Goal: Transaction & Acquisition: Purchase product/service

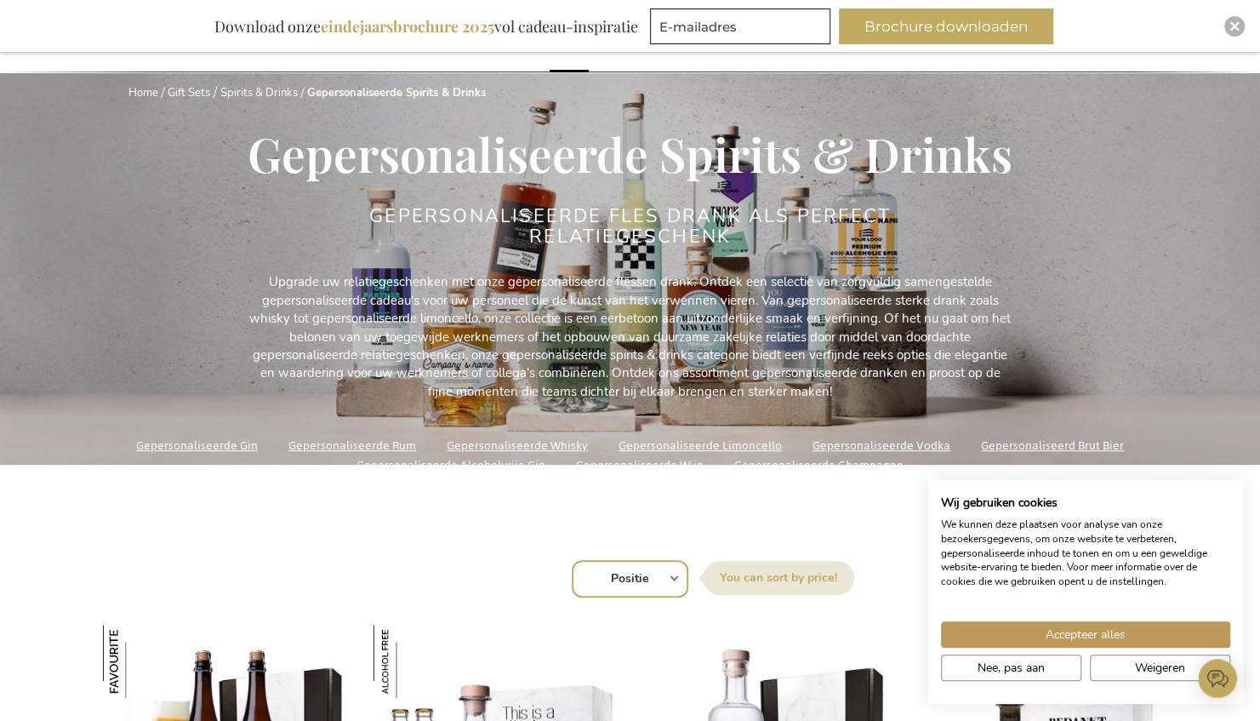
scroll to position [259, 0]
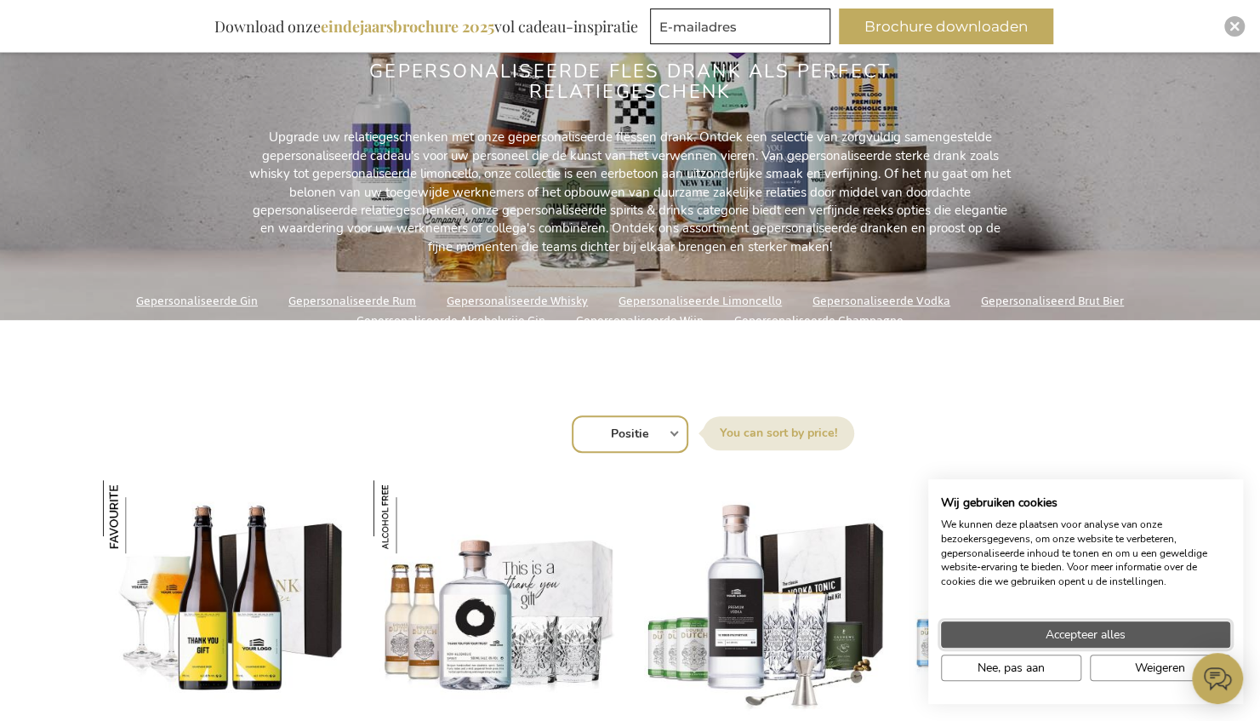
click at [1087, 628] on span "Accepteer alles" at bounding box center [1086, 634] width 80 height 18
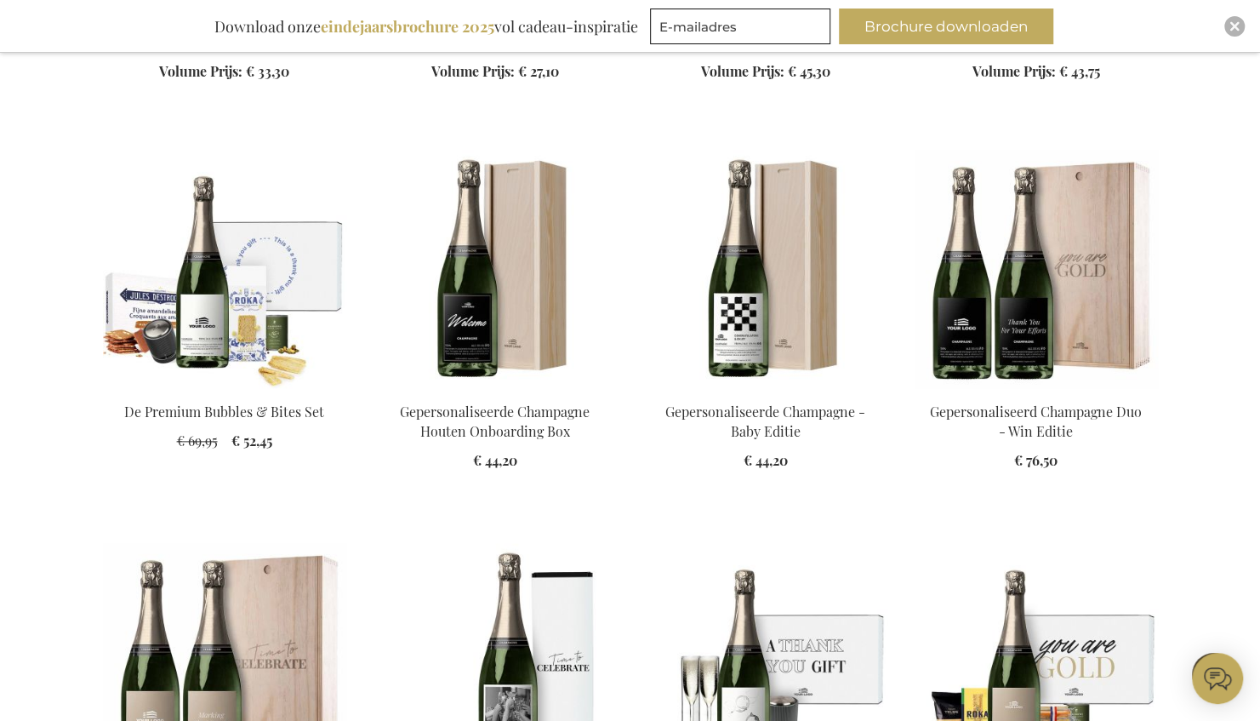
scroll to position [987, 0]
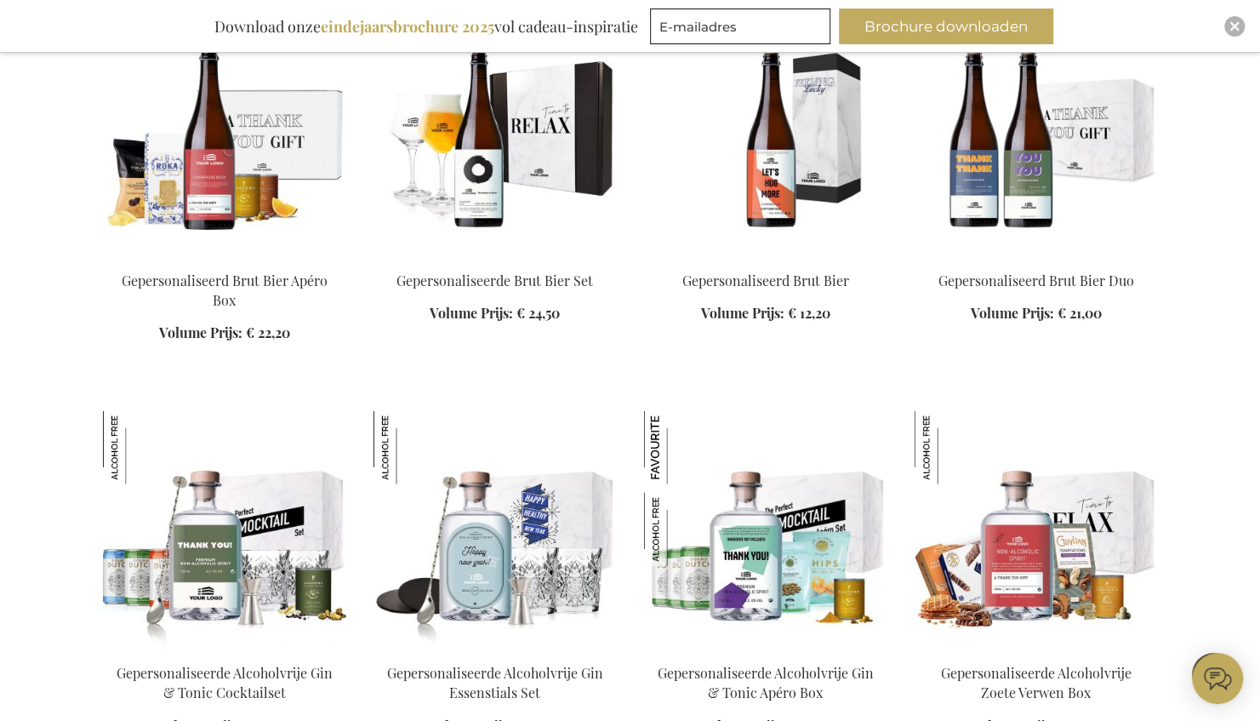
scroll to position [2730, 0]
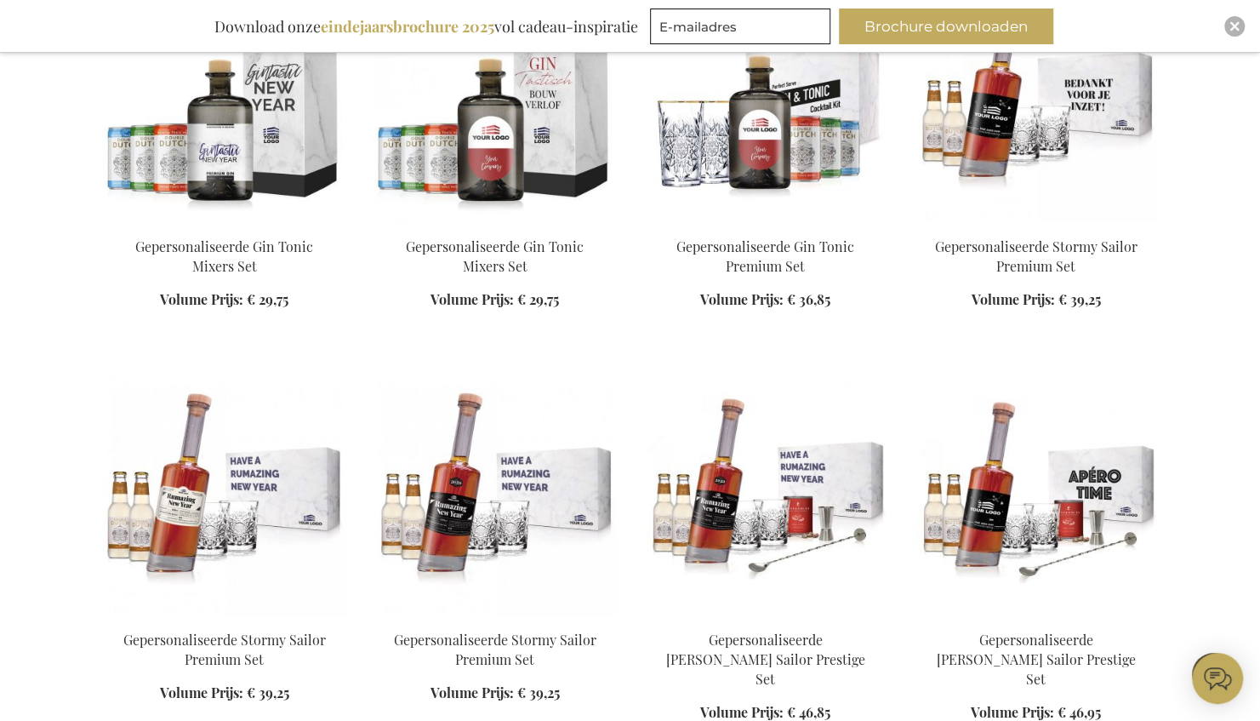
scroll to position [5883, 0]
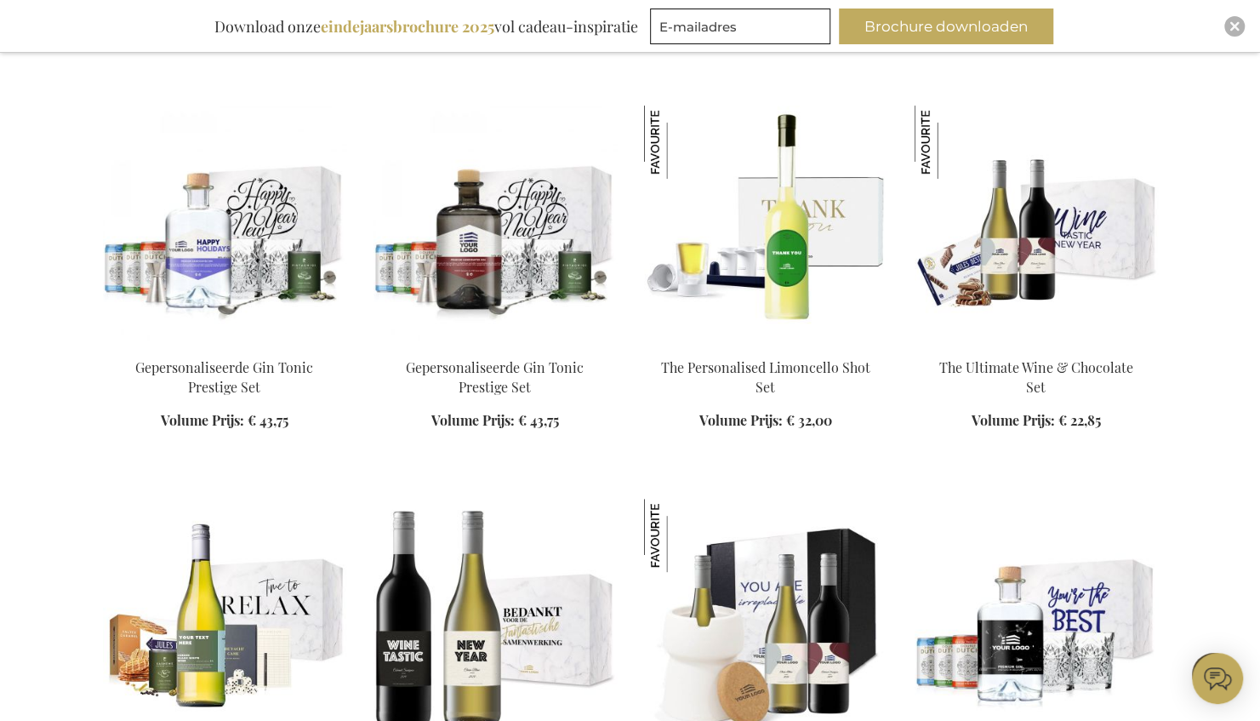
scroll to position [7767, 0]
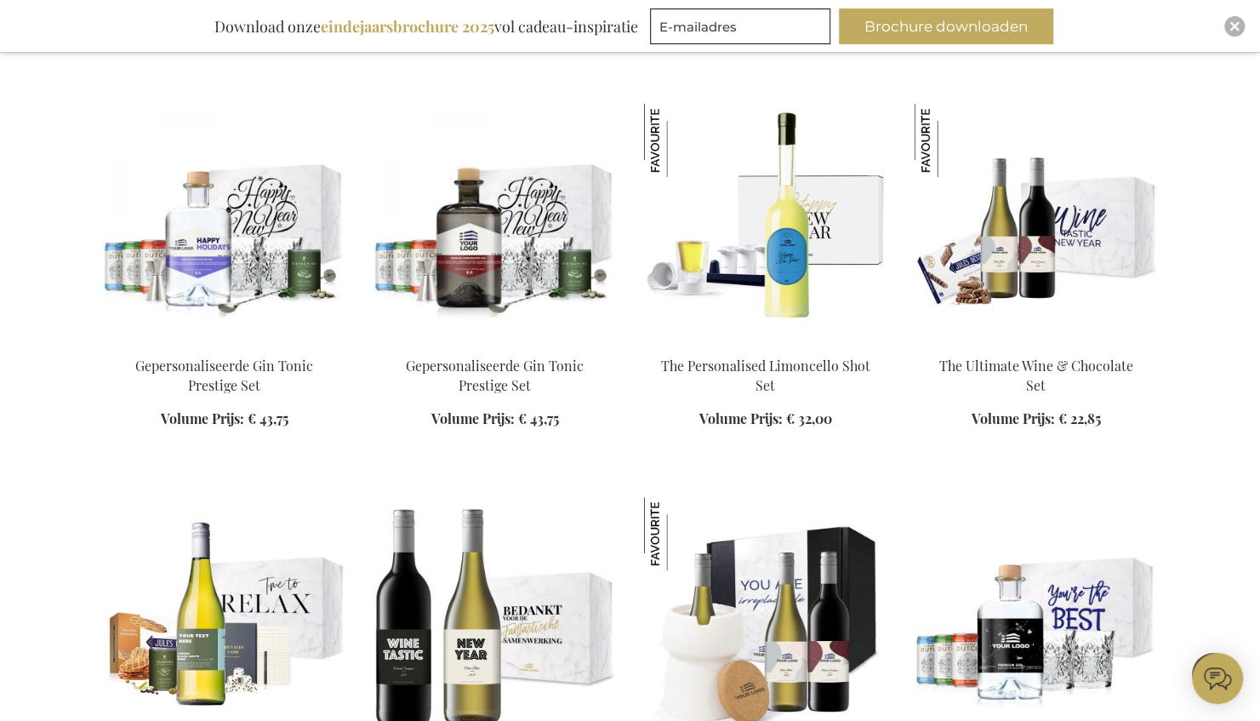
click at [803, 156] on img at bounding box center [765, 223] width 243 height 238
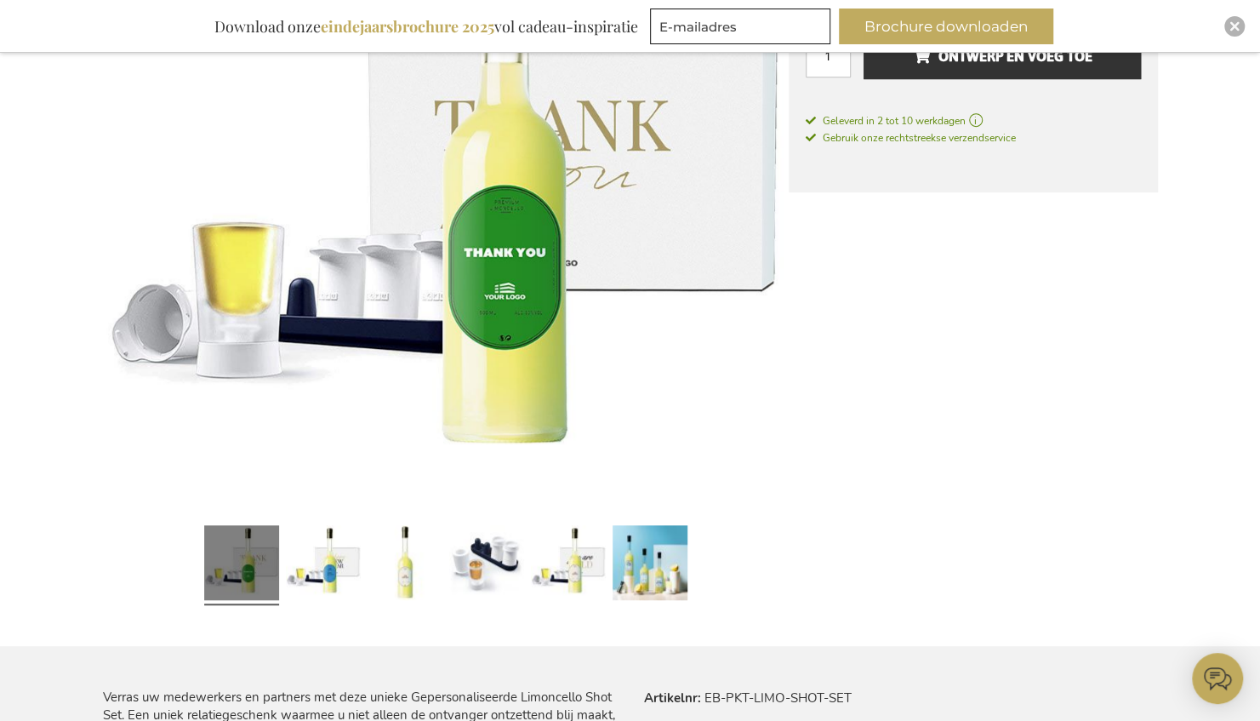
scroll to position [453, 0]
click at [344, 549] on link at bounding box center [323, 564] width 75 height 94
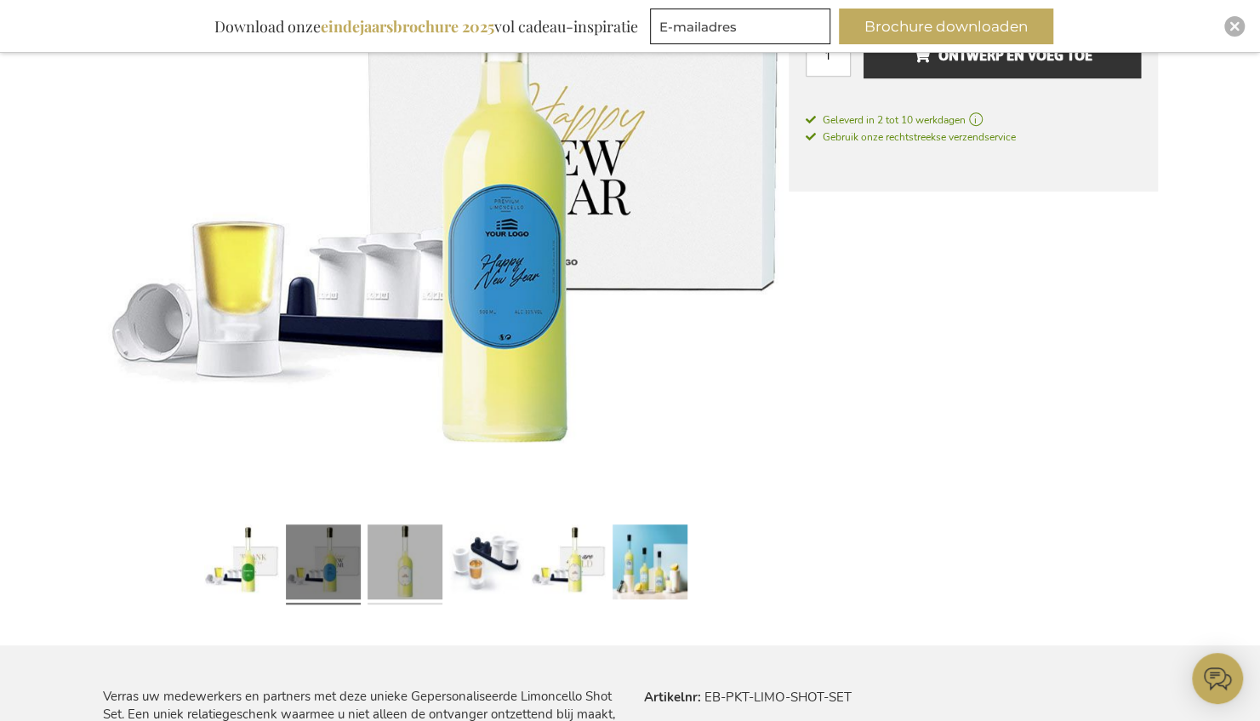
click at [397, 565] on link at bounding box center [405, 564] width 75 height 94
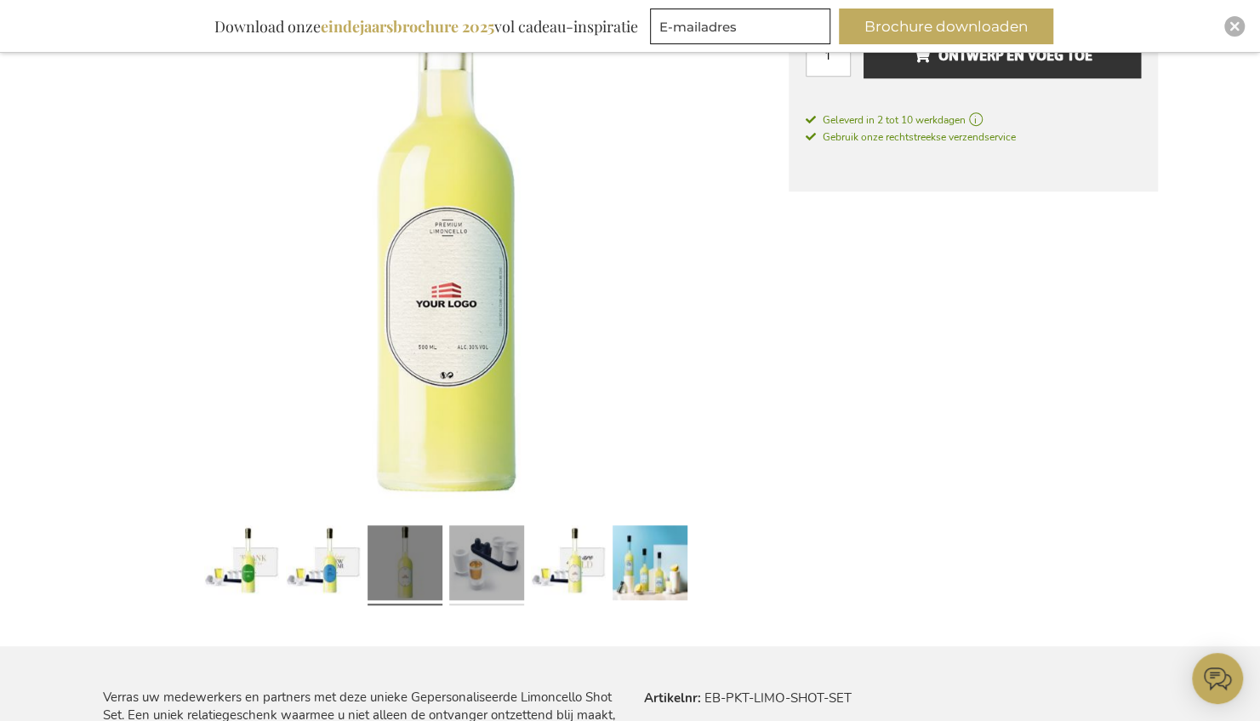
click at [488, 566] on link at bounding box center [486, 565] width 75 height 94
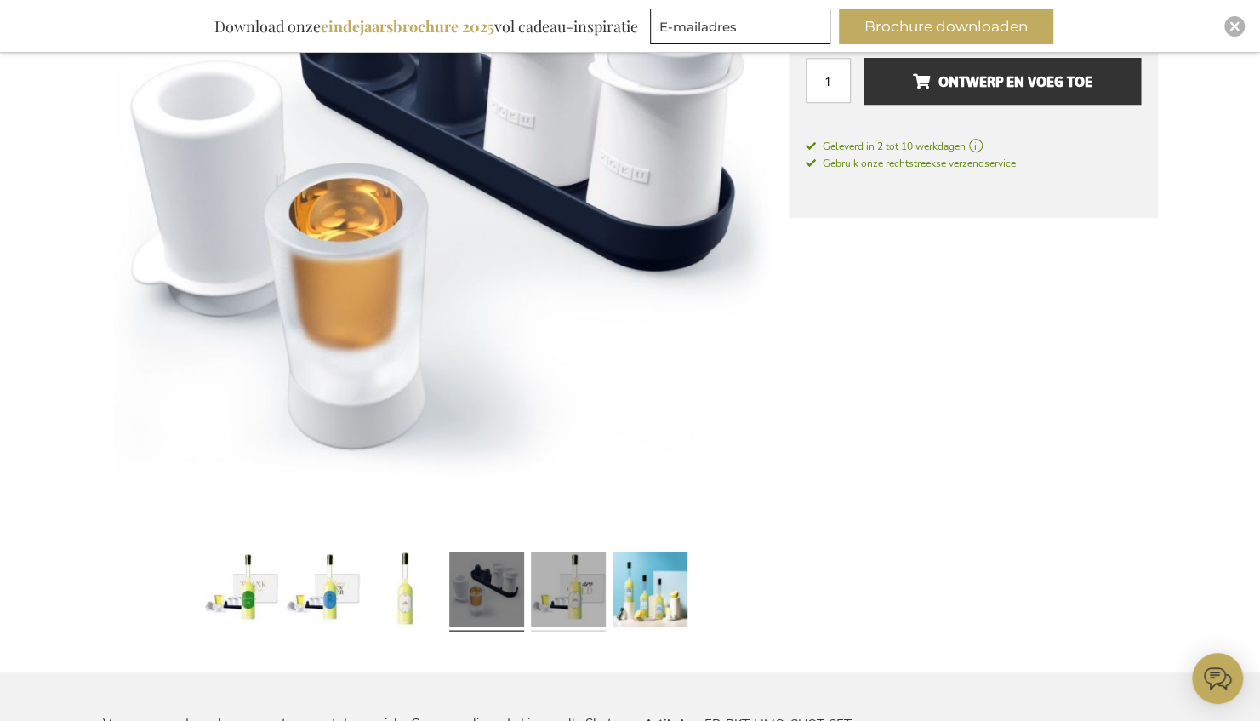
scroll to position [425, 0]
click at [556, 569] on link at bounding box center [568, 592] width 75 height 94
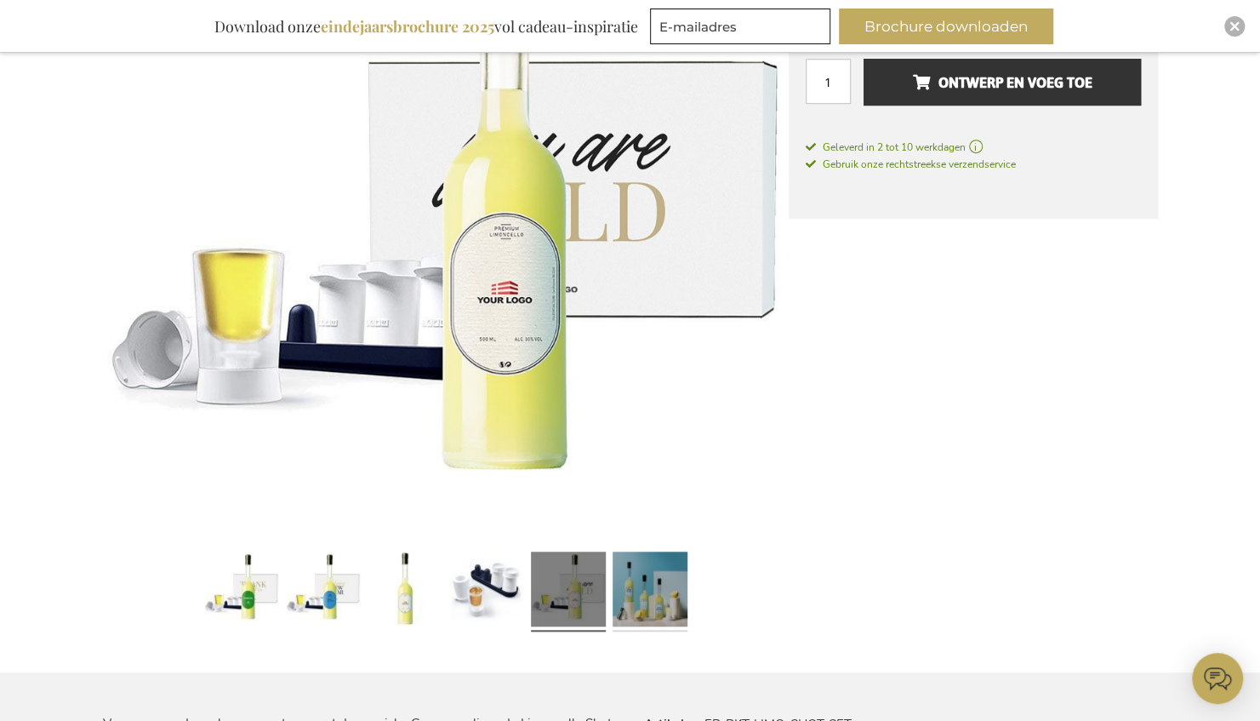
click at [631, 584] on link at bounding box center [650, 592] width 75 height 94
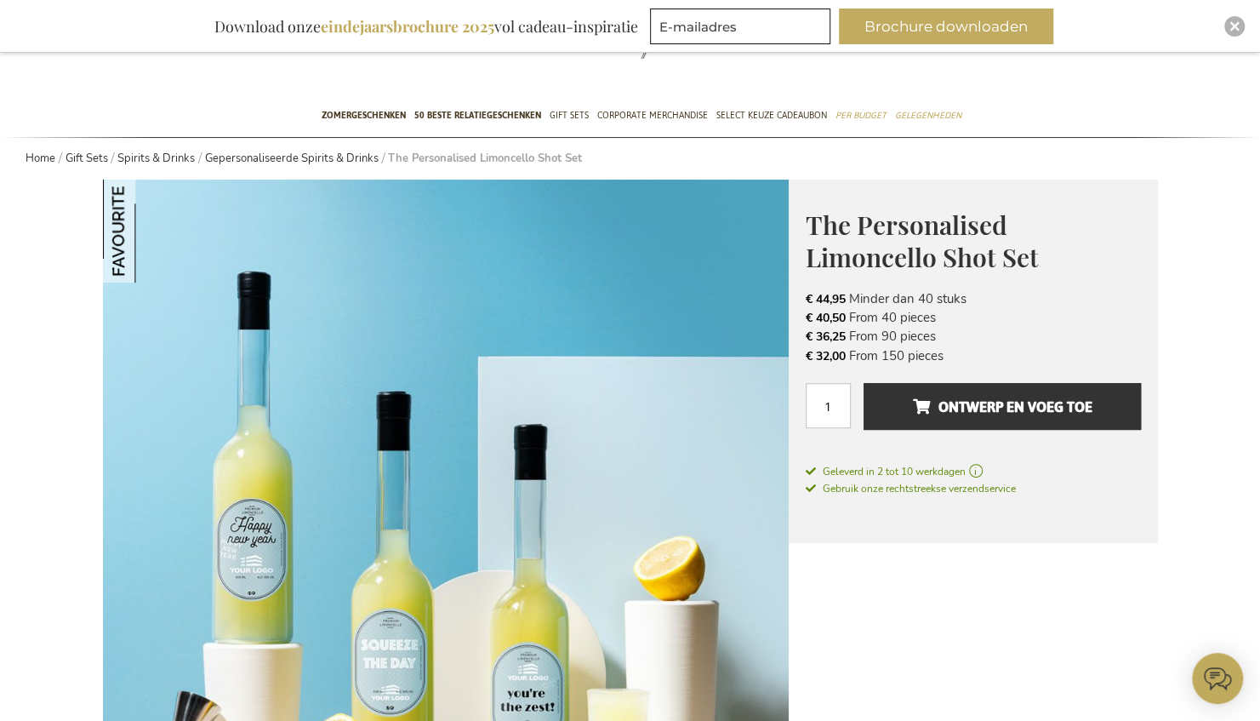
scroll to position [100, 0]
